Goal: Task Accomplishment & Management: Complete application form

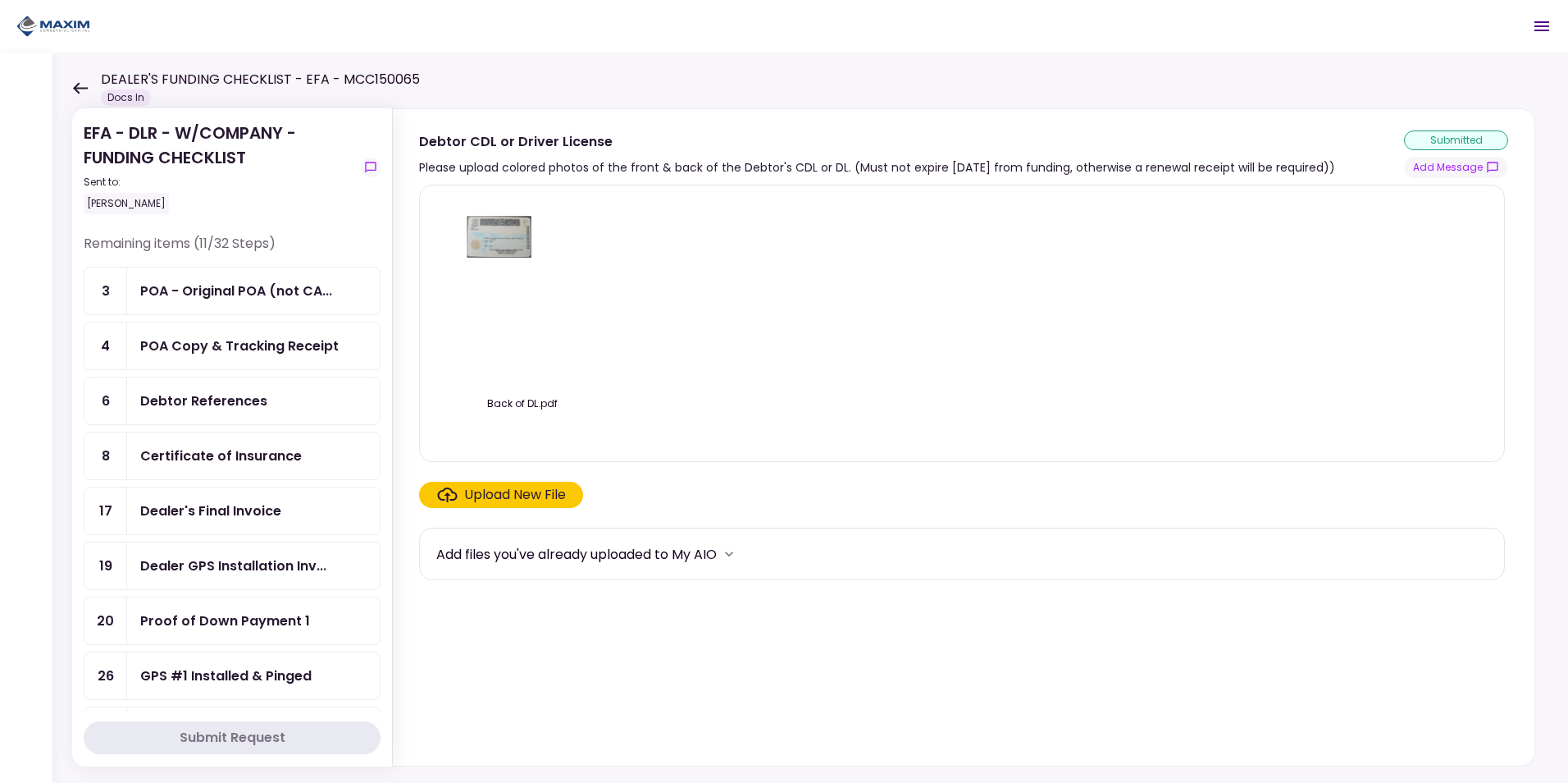
drag, startPoint x: 221, startPoint y: 454, endPoint x: 230, endPoint y: 454, distance: 9.0
click at [221, 454] on div "Certificate of Insurance" at bounding box center [221, 455] width 161 height 20
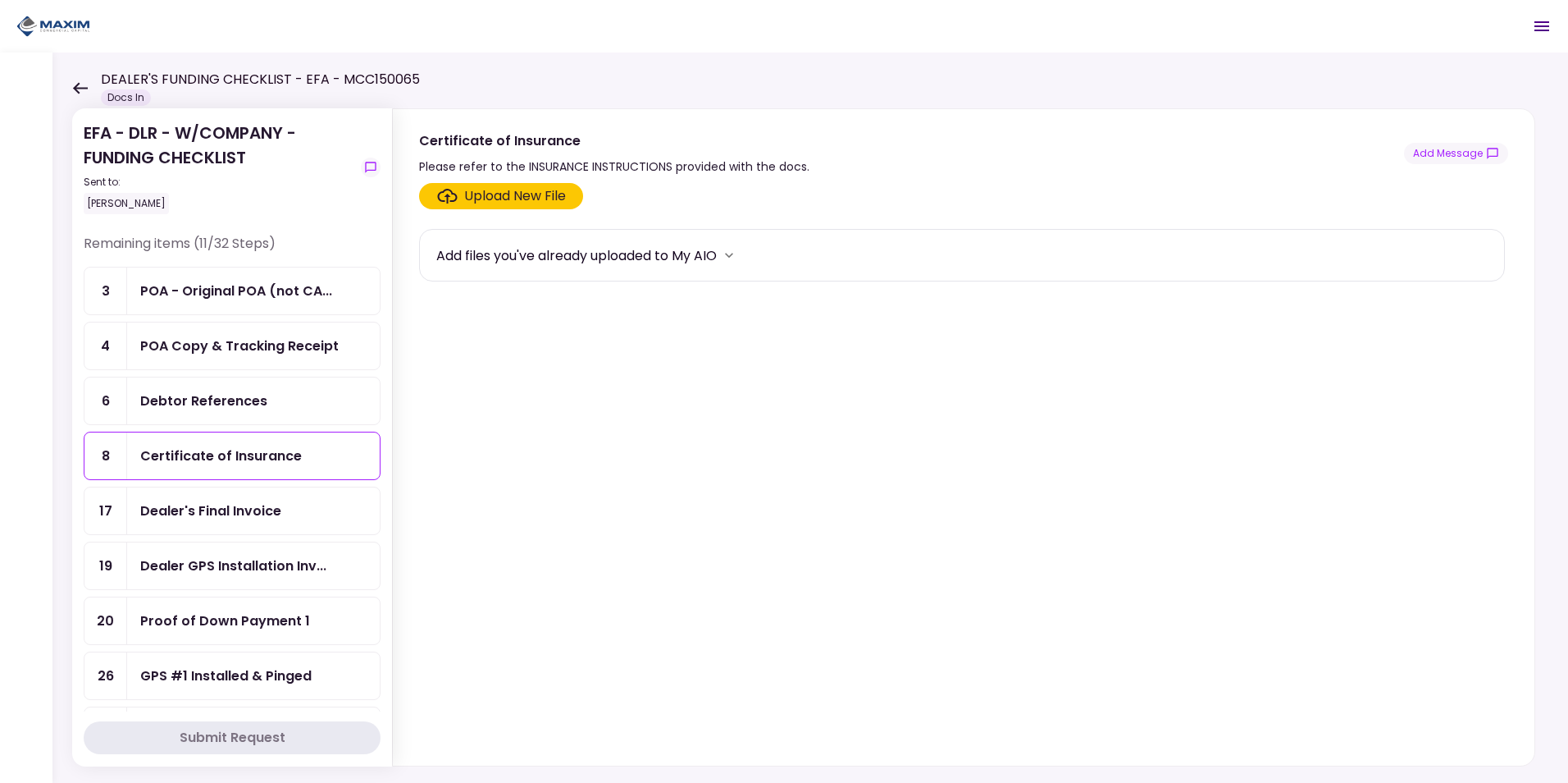
click at [506, 193] on div "Upload New File" at bounding box center [514, 196] width 101 height 20
click at [0, 0] on input "Upload New File" at bounding box center [0, 0] width 0 height 0
click at [499, 194] on div "Upload New File" at bounding box center [514, 196] width 101 height 20
click at [0, 0] on input "Upload New File" at bounding box center [0, 0] width 0 height 0
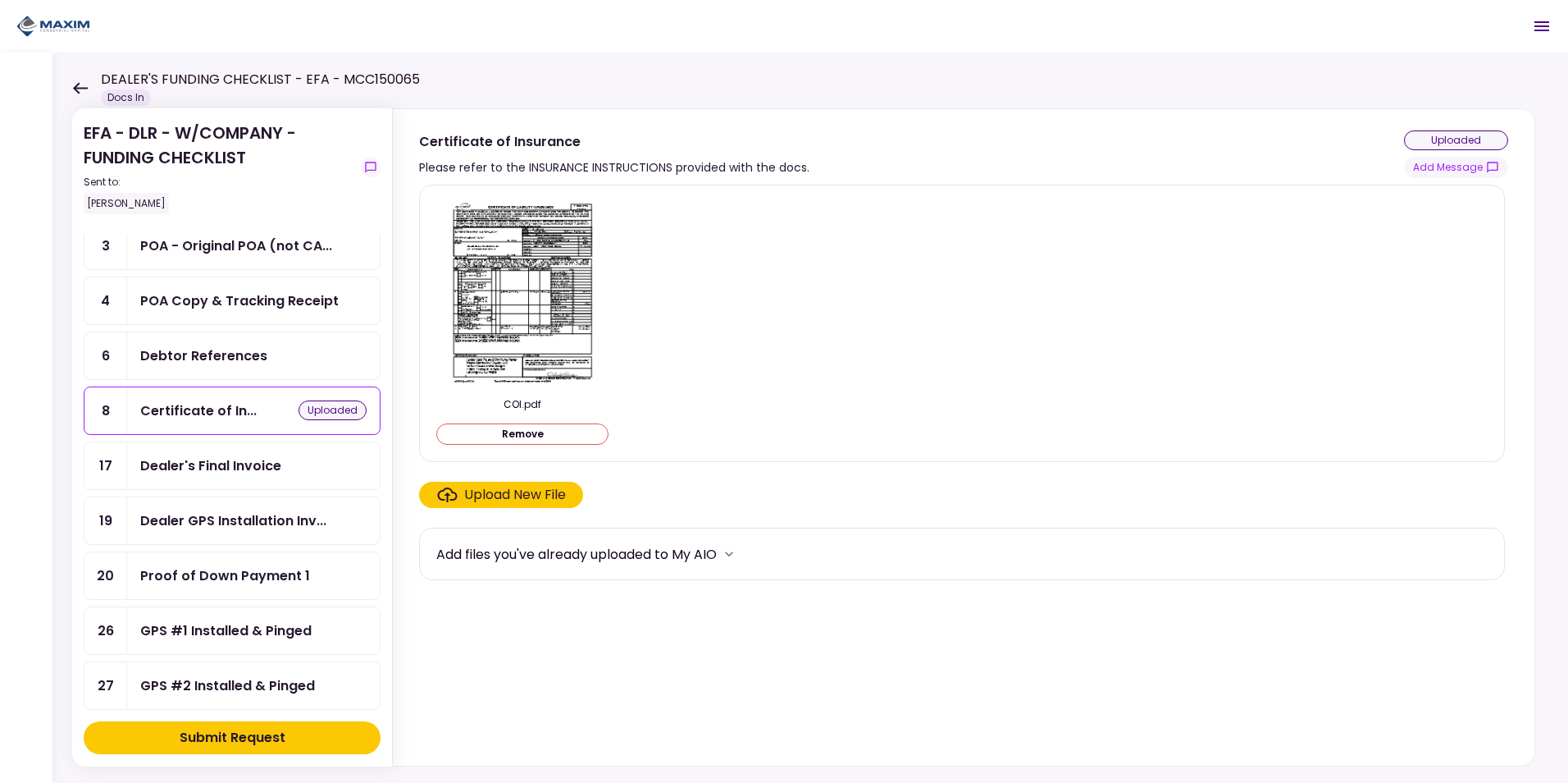
scroll to position [82, 0]
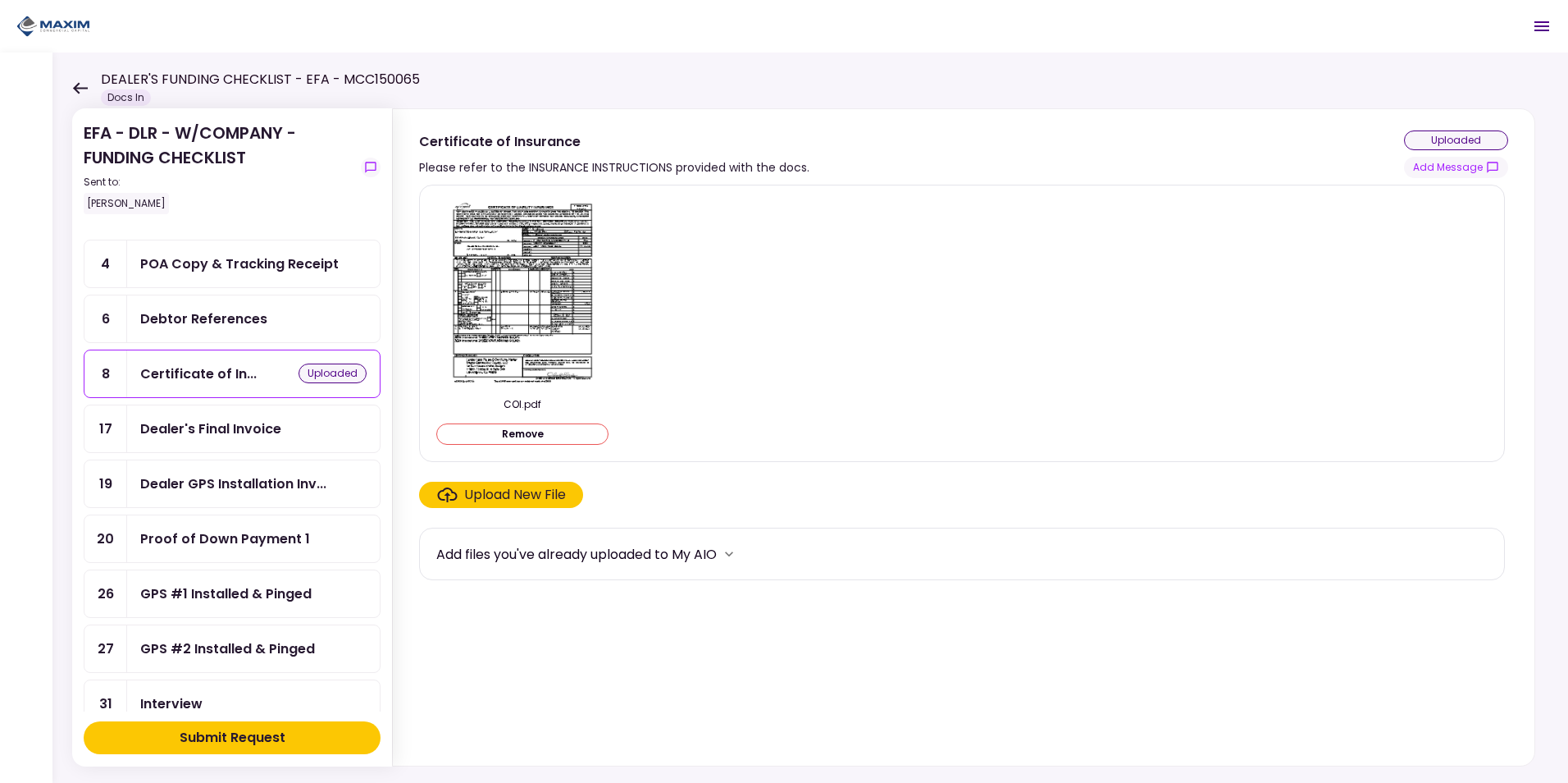
click at [234, 728] on div "Submit Request" at bounding box center [233, 738] width 106 height 20
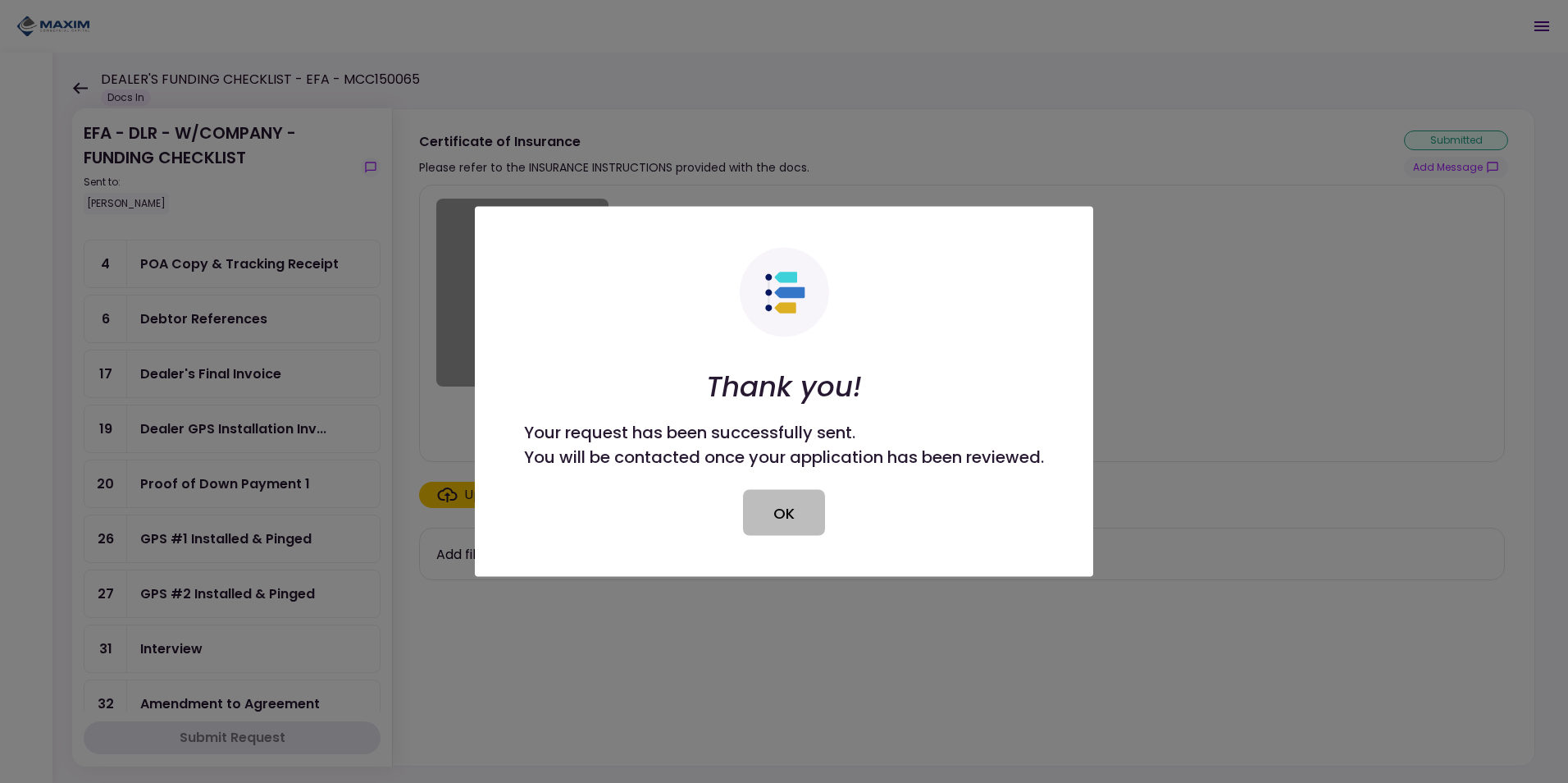
click at [821, 507] on button "OK" at bounding box center [784, 513] width 82 height 46
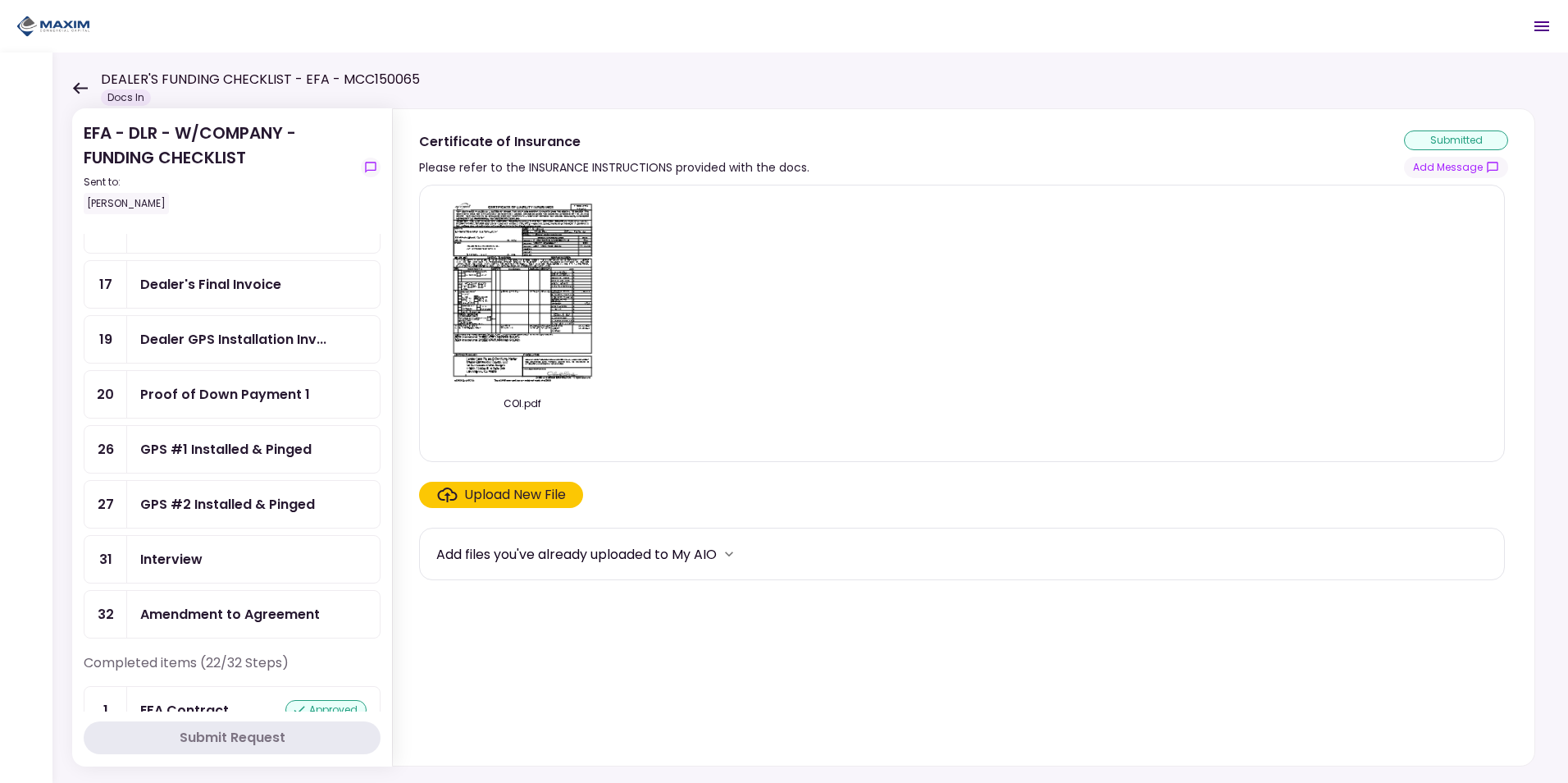
scroll to position [164, 0]
